Goal: Task Accomplishment & Management: Manage account settings

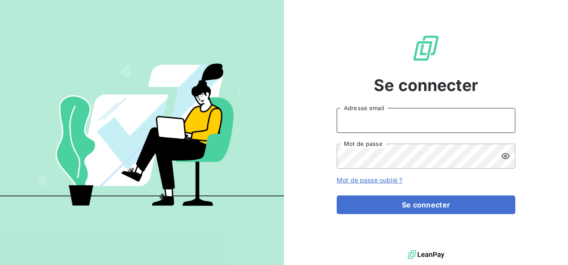
type input "[EMAIL_ADDRESS][DOMAIN_NAME]"
click at [476, 130] on input "[EMAIL_ADDRESS][DOMAIN_NAME]" at bounding box center [426, 120] width 179 height 25
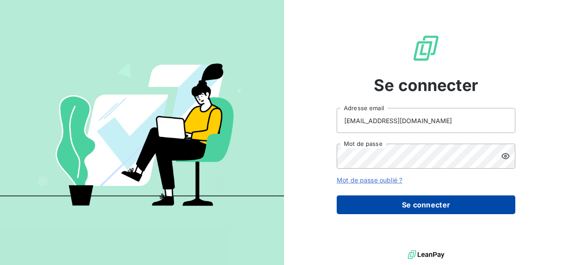
click at [454, 205] on button "Se connecter" at bounding box center [426, 205] width 179 height 19
